Goal: Task Accomplishment & Management: Complete application form

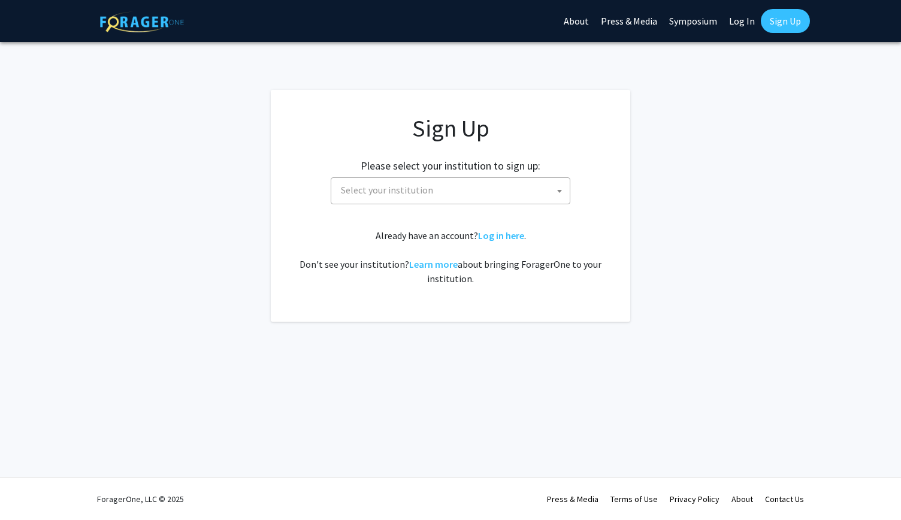
click at [471, 202] on span "Select your institution" at bounding box center [453, 190] width 234 height 25
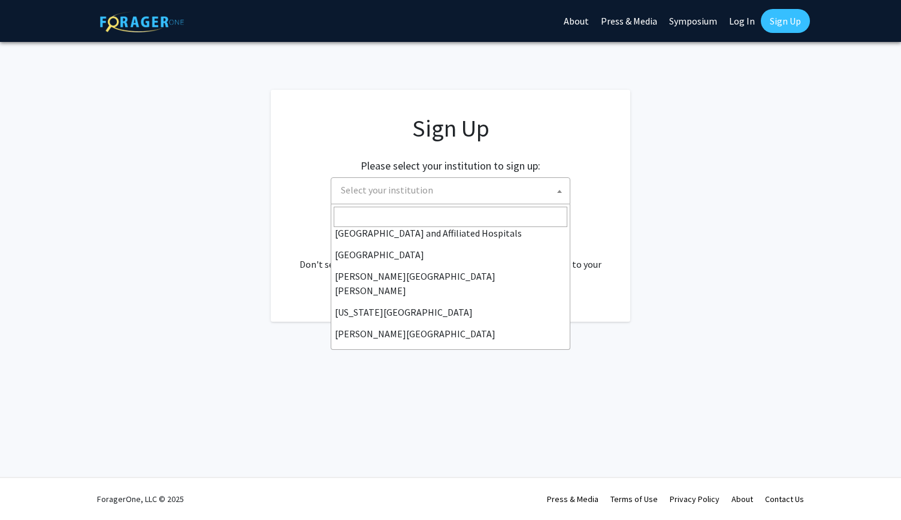
scroll to position [202, 0]
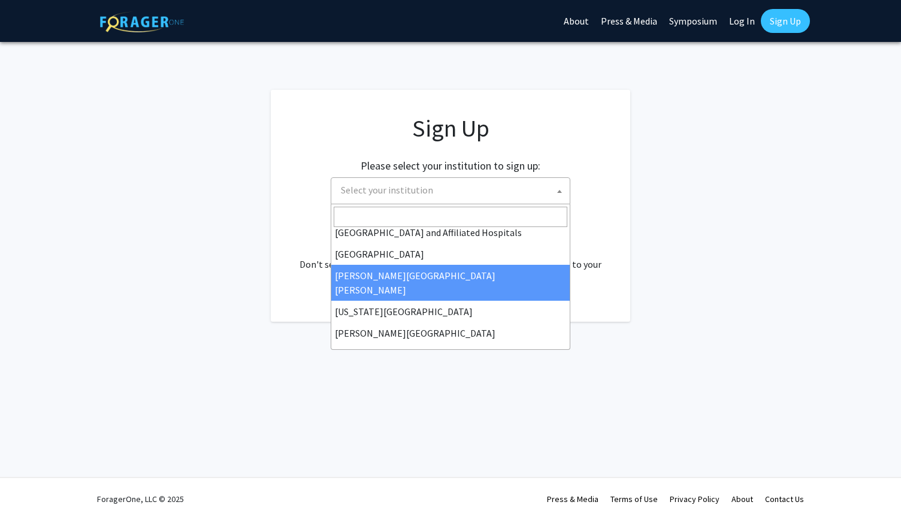
select select "1"
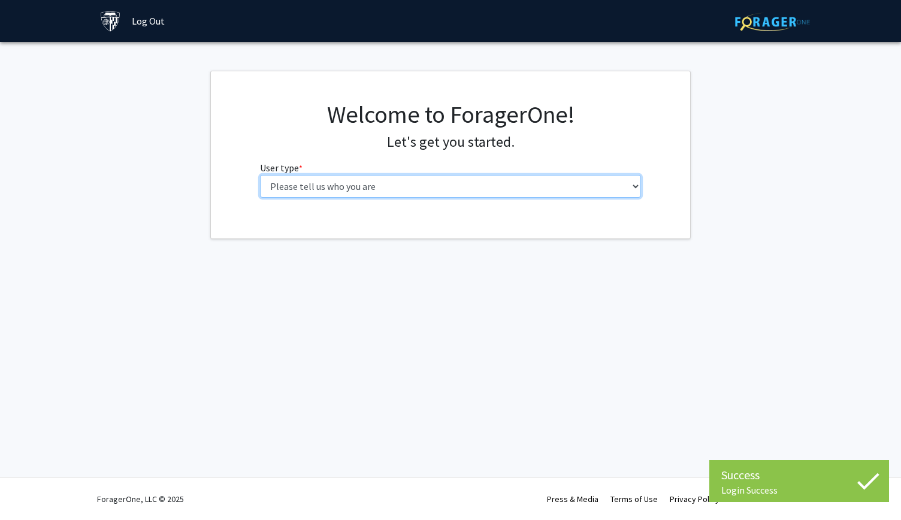
click at [399, 185] on select "Please tell us who you are Undergraduate Student Master's Student Doctoral Cand…" at bounding box center [450, 186] width 381 height 23
select select "2: masters"
click at [260, 175] on select "Please tell us who you are Undergraduate Student Master's Student Doctoral Cand…" at bounding box center [450, 186] width 381 height 23
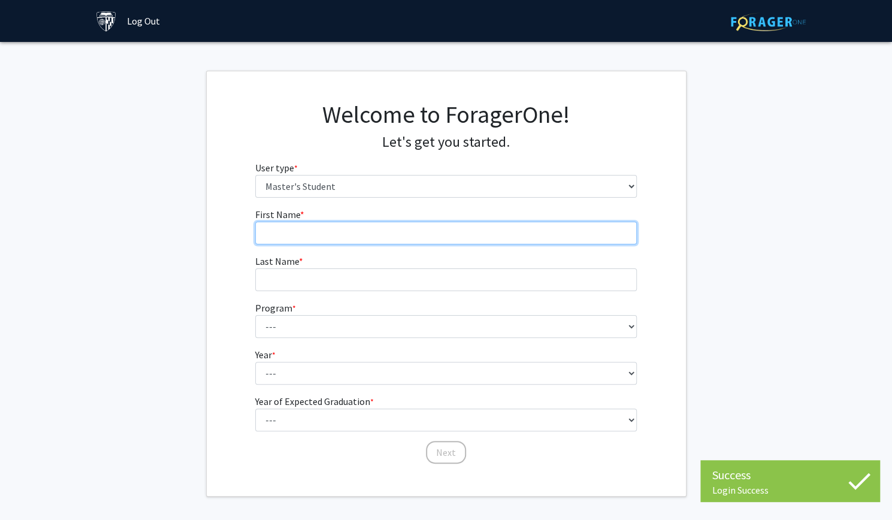
click at [374, 236] on input "First Name * required" at bounding box center [445, 233] width 381 height 23
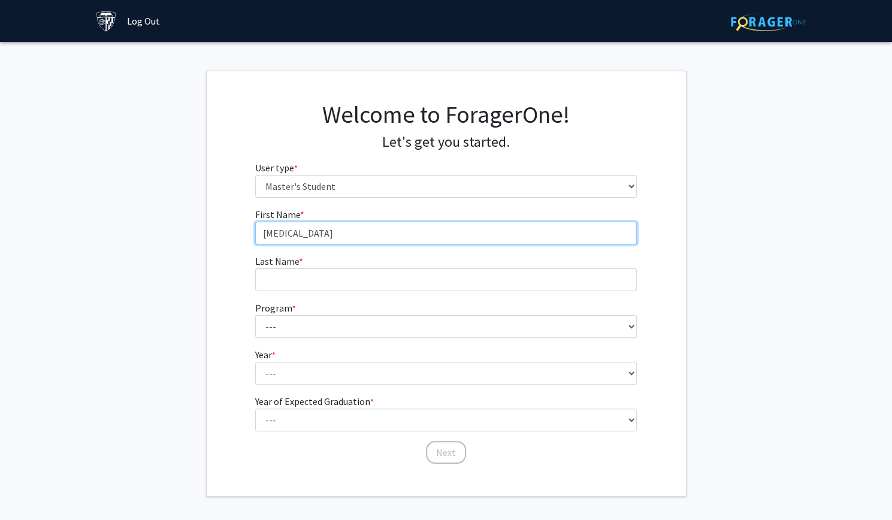
type input "Kyra"
